Goal: Use online tool/utility: Utilize a website feature to perform a specific function

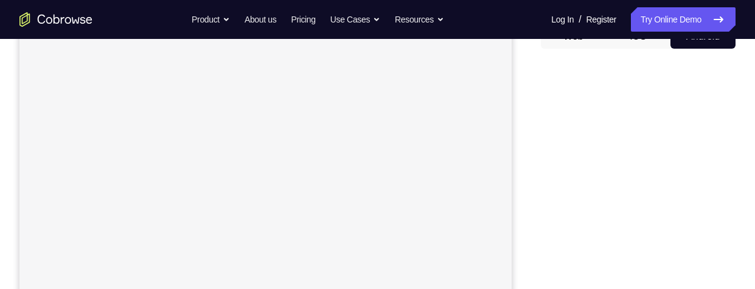
scroll to position [130, 0]
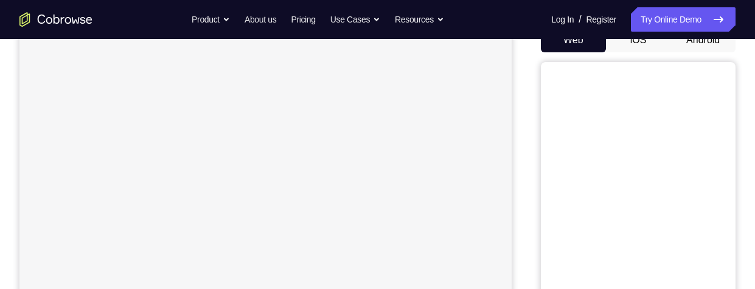
click at [709, 48] on button "Android" at bounding box center [702, 40] width 65 height 24
click at [730, 221] on div at bounding box center [638, 224] width 195 height 374
click at [731, 191] on div at bounding box center [638, 200] width 195 height 374
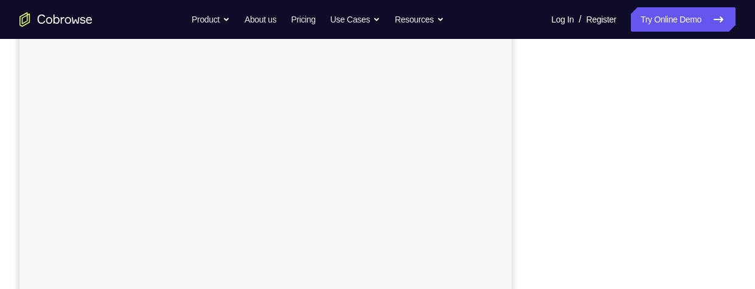
scroll to position [192, 0]
click at [735, 218] on div at bounding box center [638, 187] width 195 height 374
click at [738, 136] on div "Your Support Agent Your Customer Web iOS Android Next Steps We’d be happy to gi…" at bounding box center [377, 229] width 755 height 802
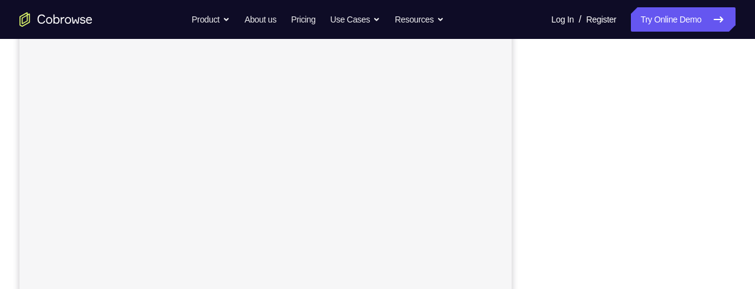
click at [738, 201] on div "Your Support Agent Your Customer Web iOS Android Next Steps We’d be happy to gi…" at bounding box center [377, 197] width 755 height 802
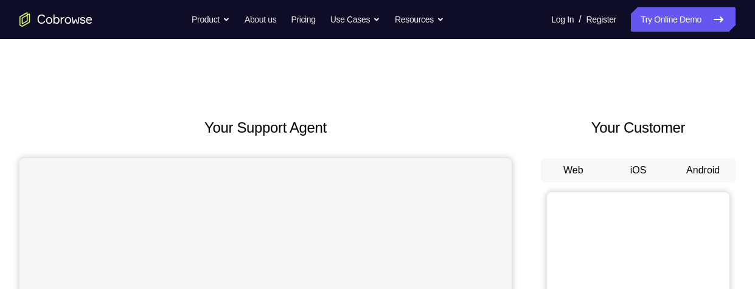
scroll to position [61, 0]
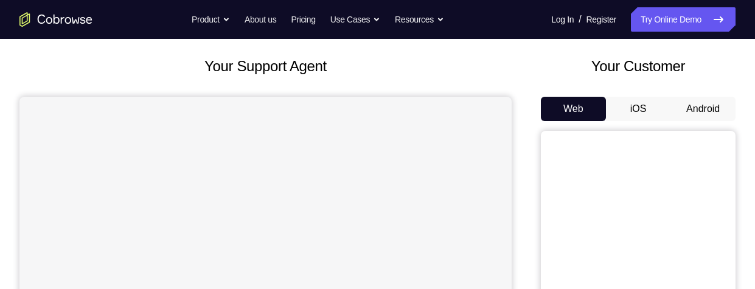
click at [695, 107] on button "Android" at bounding box center [702, 109] width 65 height 24
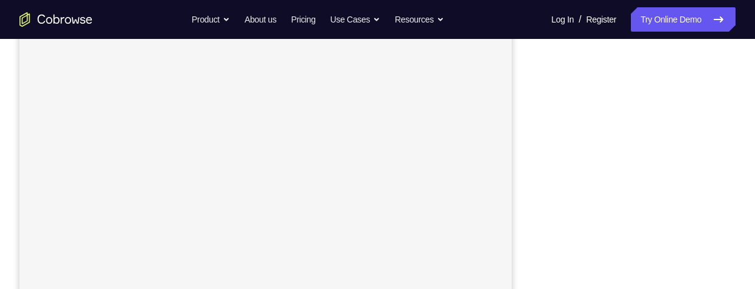
scroll to position [184, 0]
click at [730, 204] on div at bounding box center [638, 196] width 195 height 374
click at [735, 205] on div "Your Support Agent Your Customer Web iOS Android Next Steps We’d be happy to gi…" at bounding box center [377, 224] width 755 height 802
click at [737, 203] on div "Your Support Agent Your Customer Web iOS Android Next Steps We’d be happy to gi…" at bounding box center [377, 194] width 755 height 802
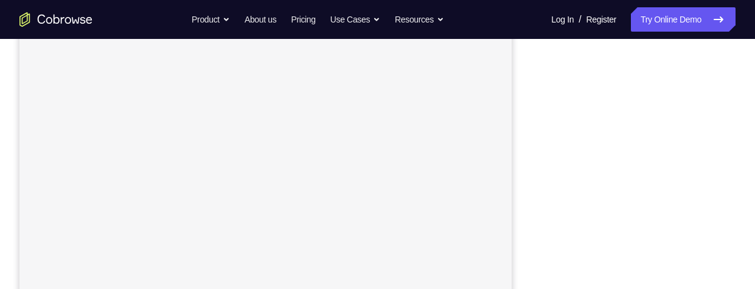
scroll to position [198, 0]
